Goal: Find specific page/section: Find specific page/section

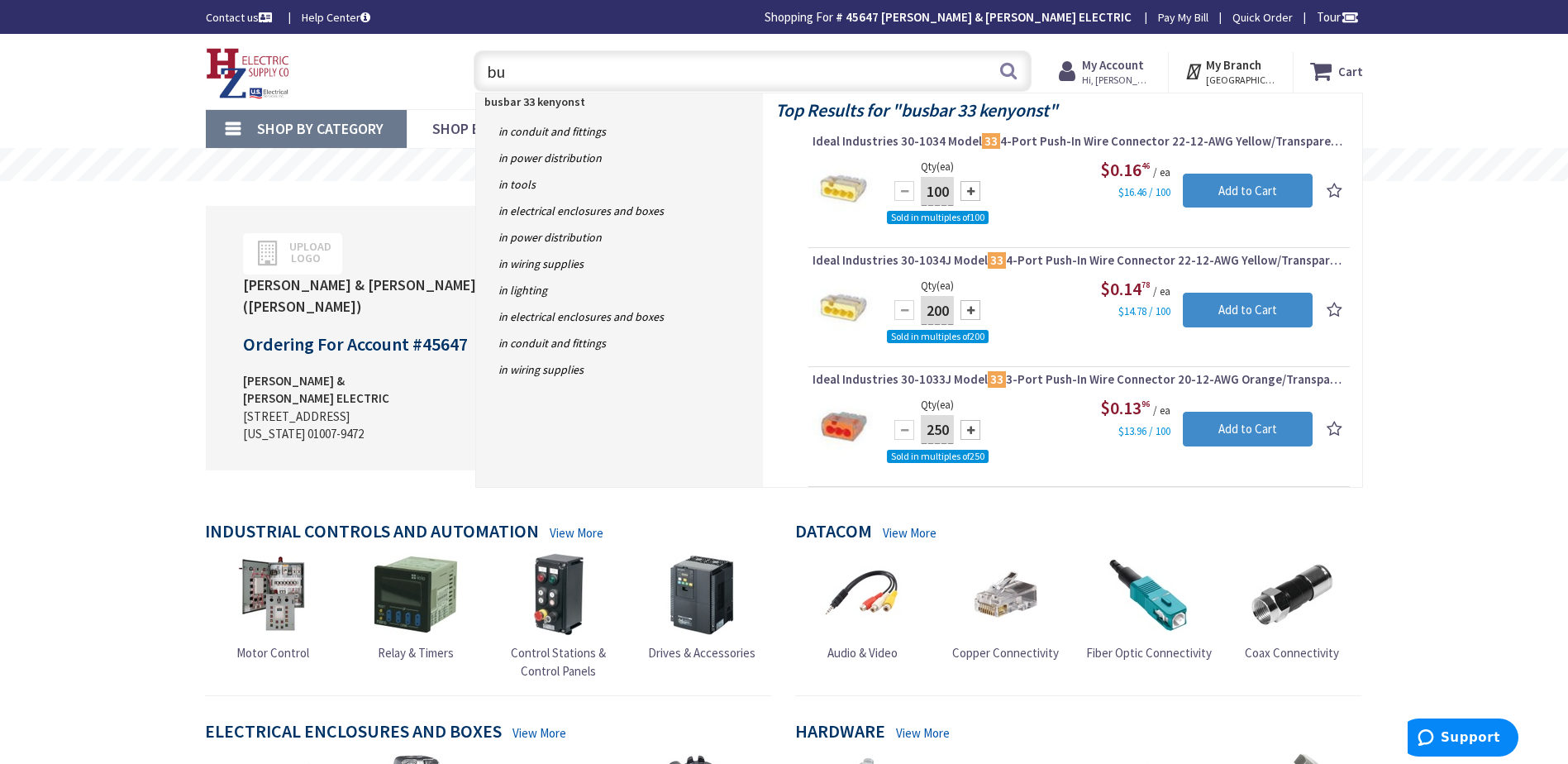
type input "b"
type input "33 kenyonst busbar"
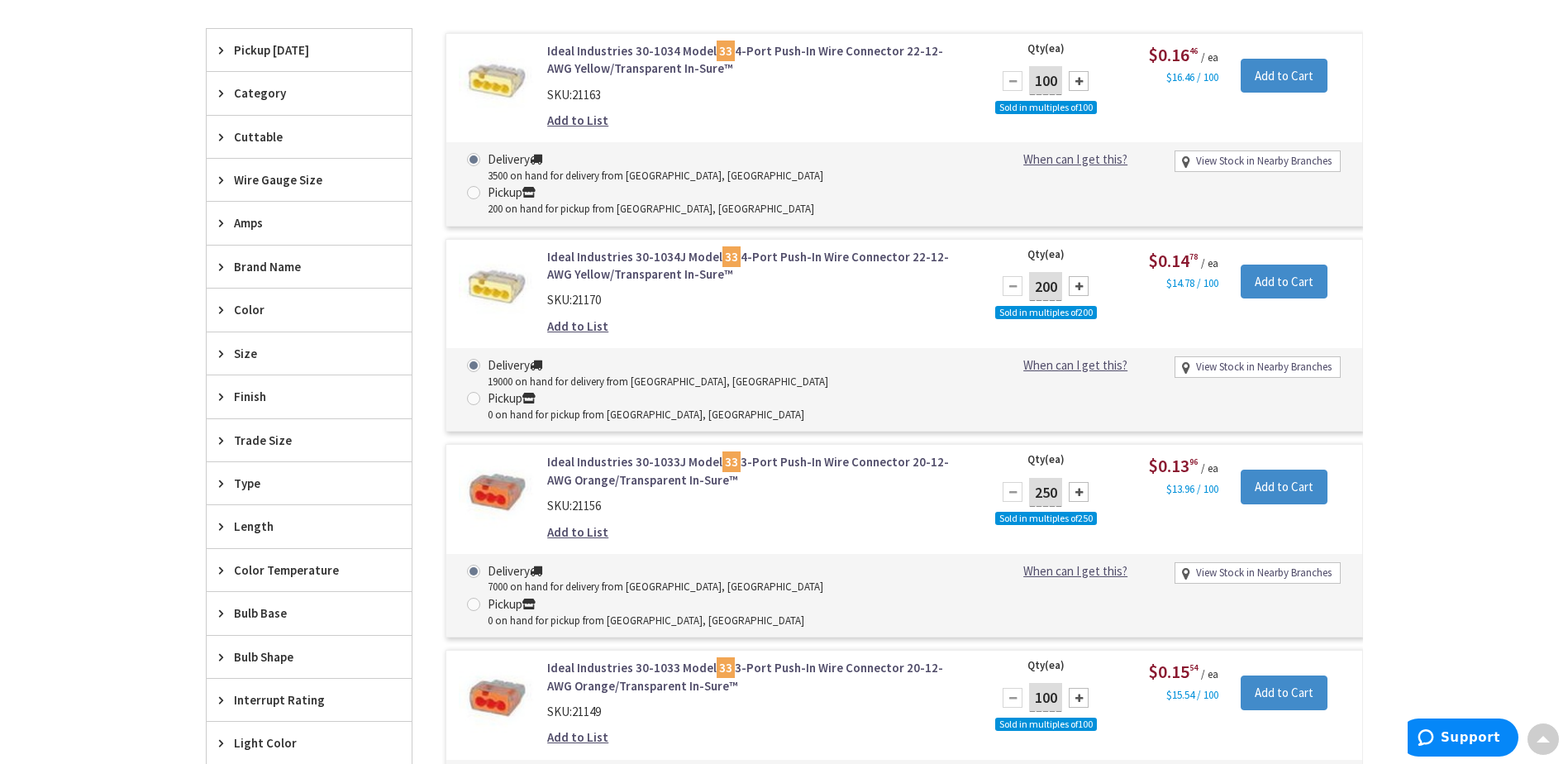
scroll to position [579, 0]
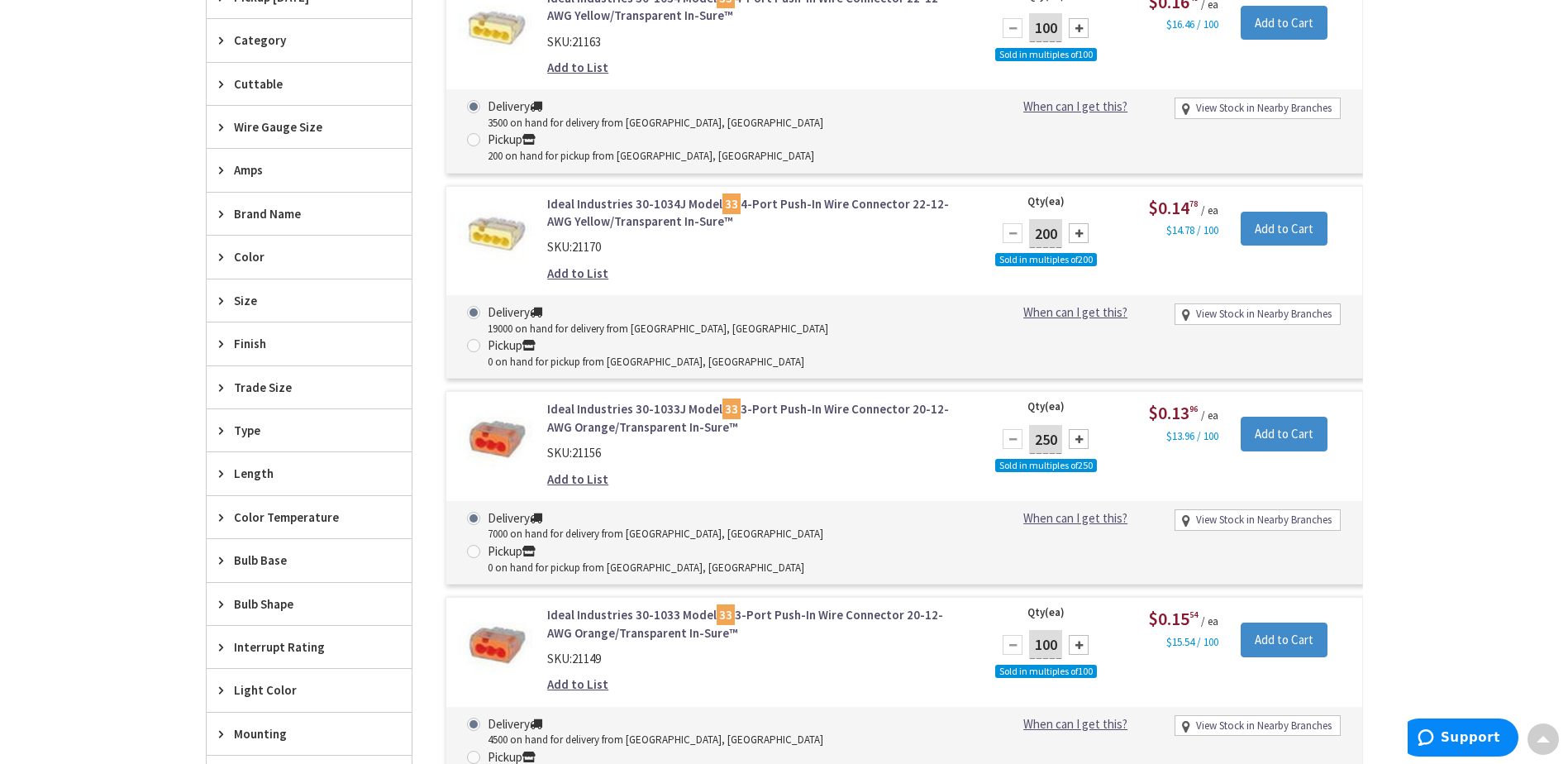
click at [252, 211] on span "Brand Name" at bounding box center [301, 213] width 135 height 18
